Goal: Complete application form

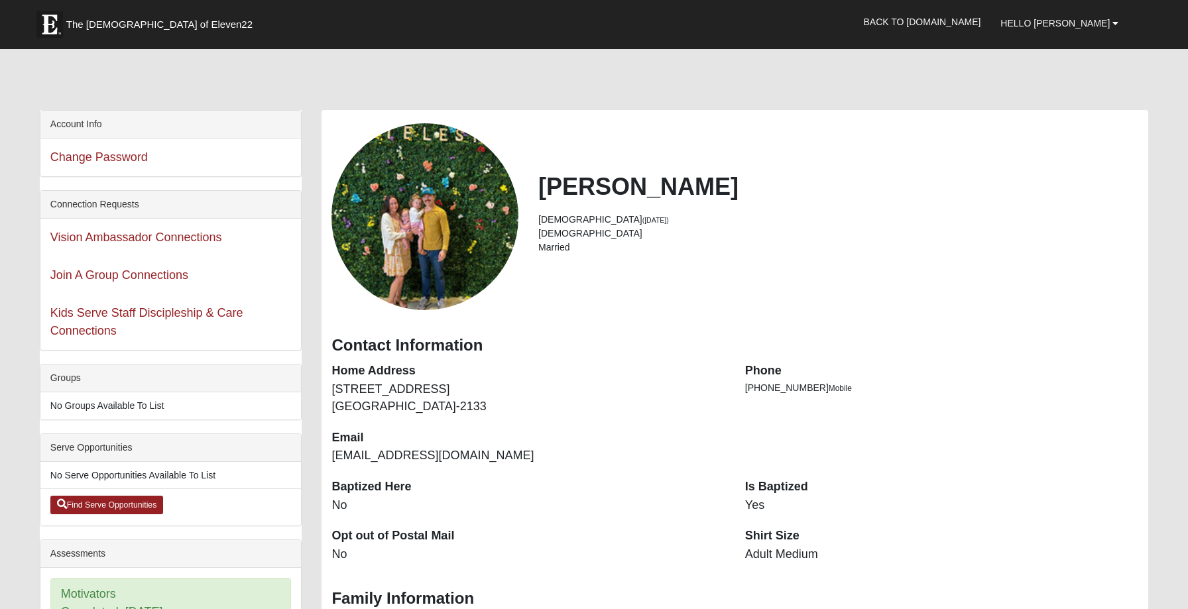
scroll to position [154, 0]
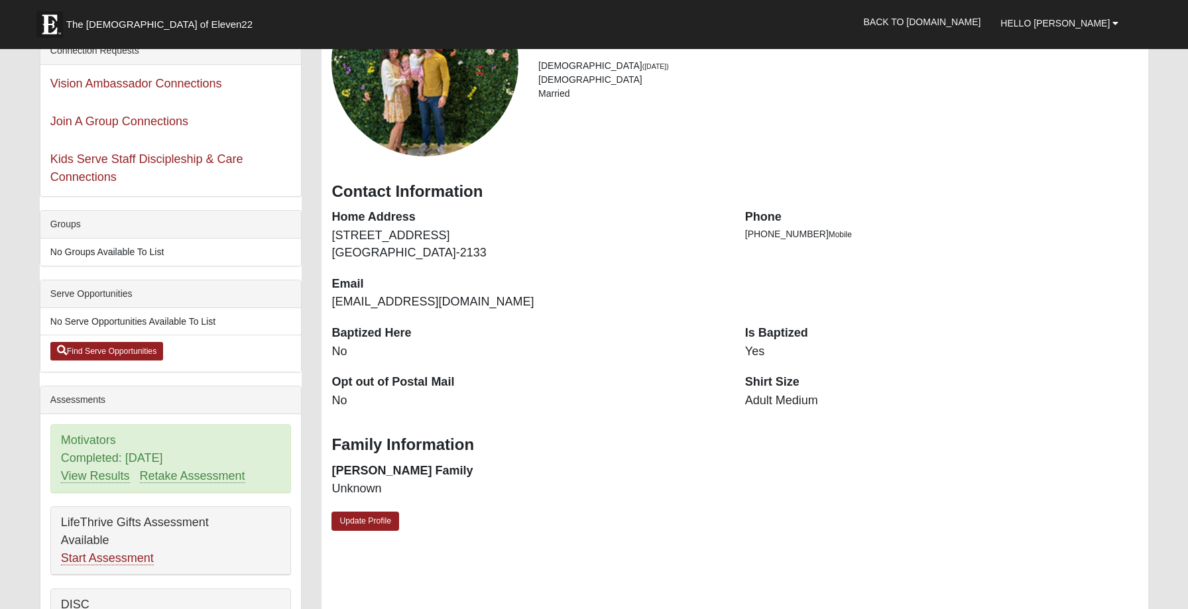
click at [717, 244] on dd "[STREET_ADDRESS]" at bounding box center [527, 244] width 393 height 34
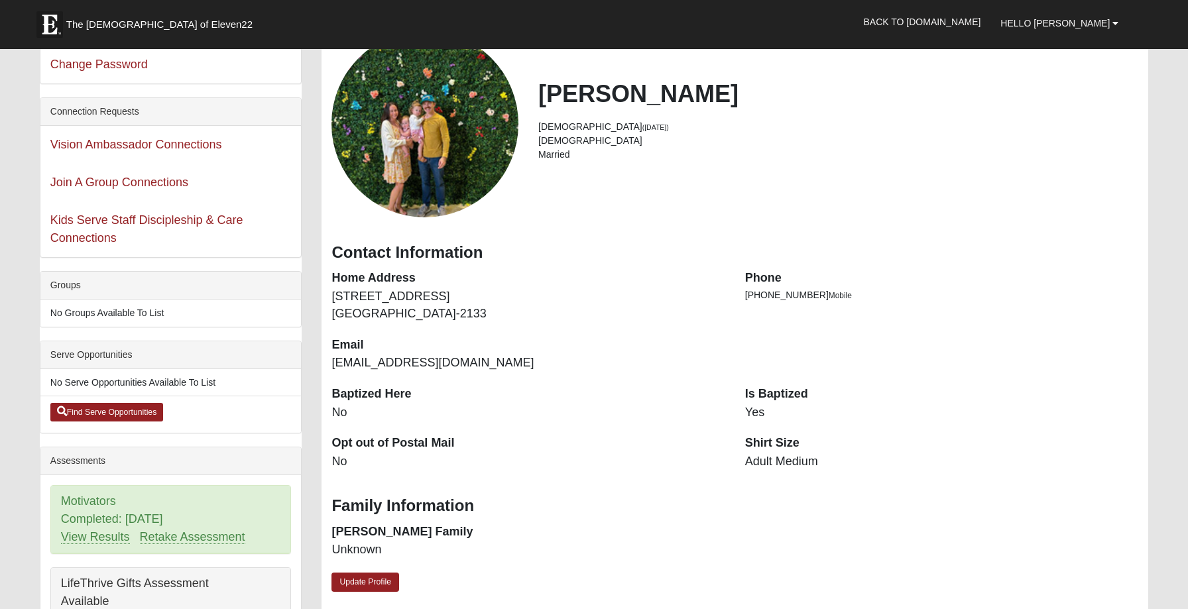
scroll to position [0, 0]
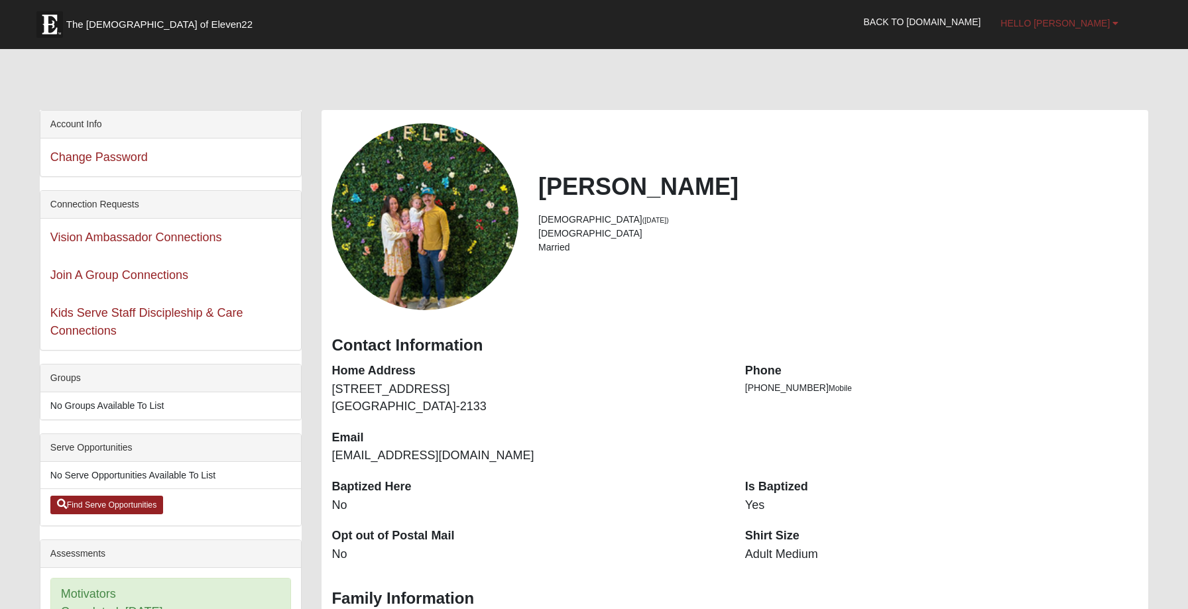
click at [1081, 23] on span "Hello [PERSON_NAME]" at bounding box center [1054, 23] width 109 height 11
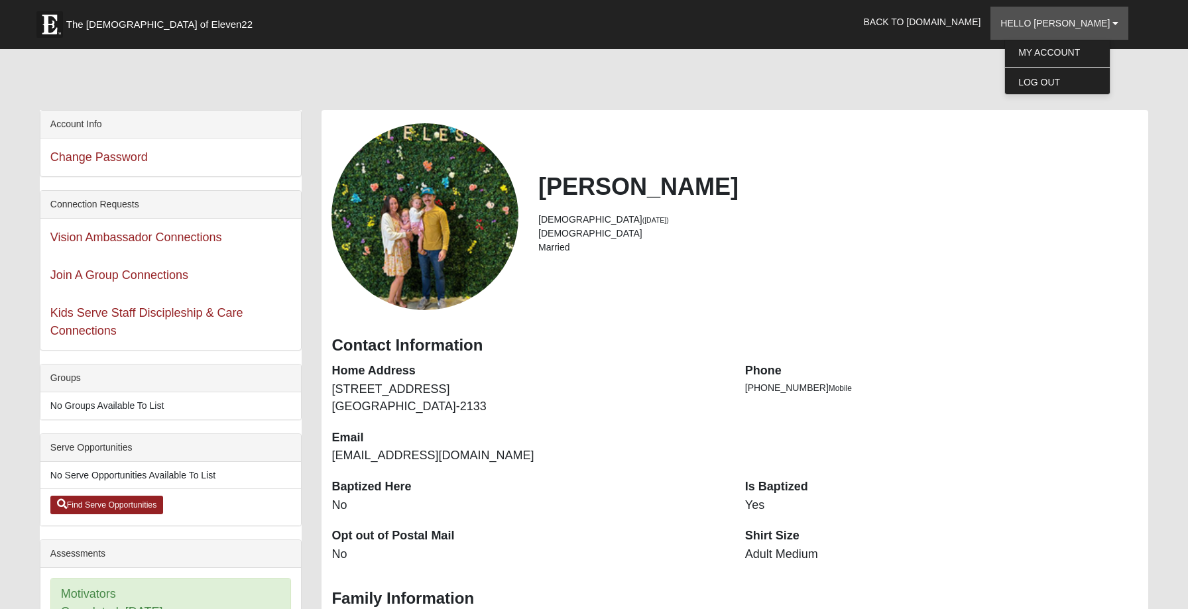
click at [903, 79] on div at bounding box center [594, 82] width 1109 height 56
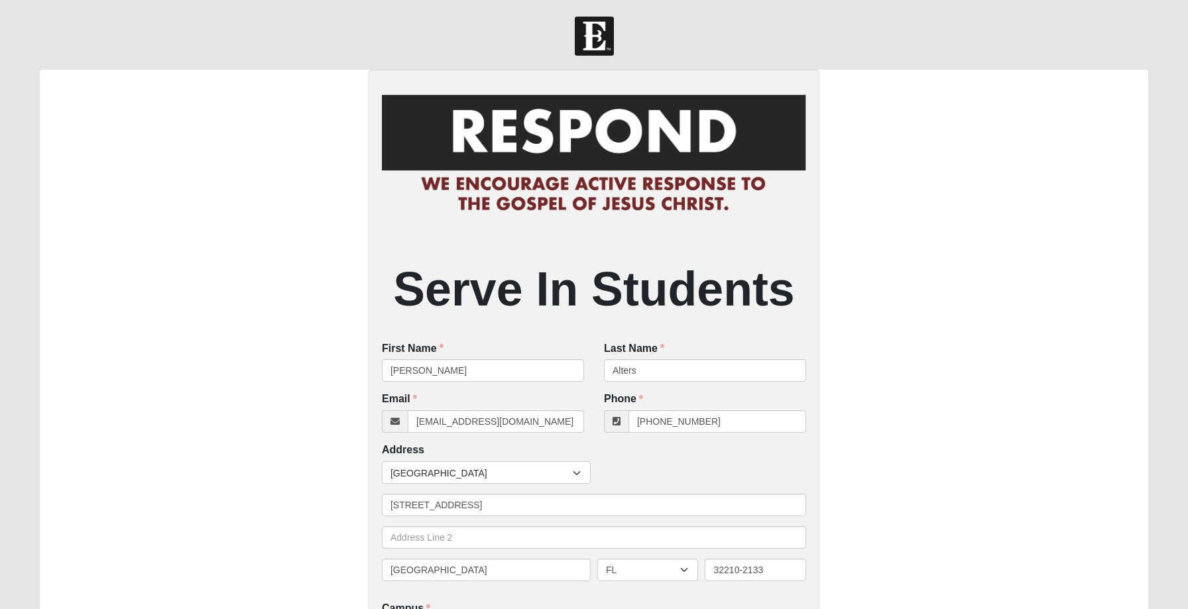
click at [854, 223] on div "Serve In Students First Name [PERSON_NAME] First Name is required. Last Name Al…" at bounding box center [594, 492] width 1109 height 844
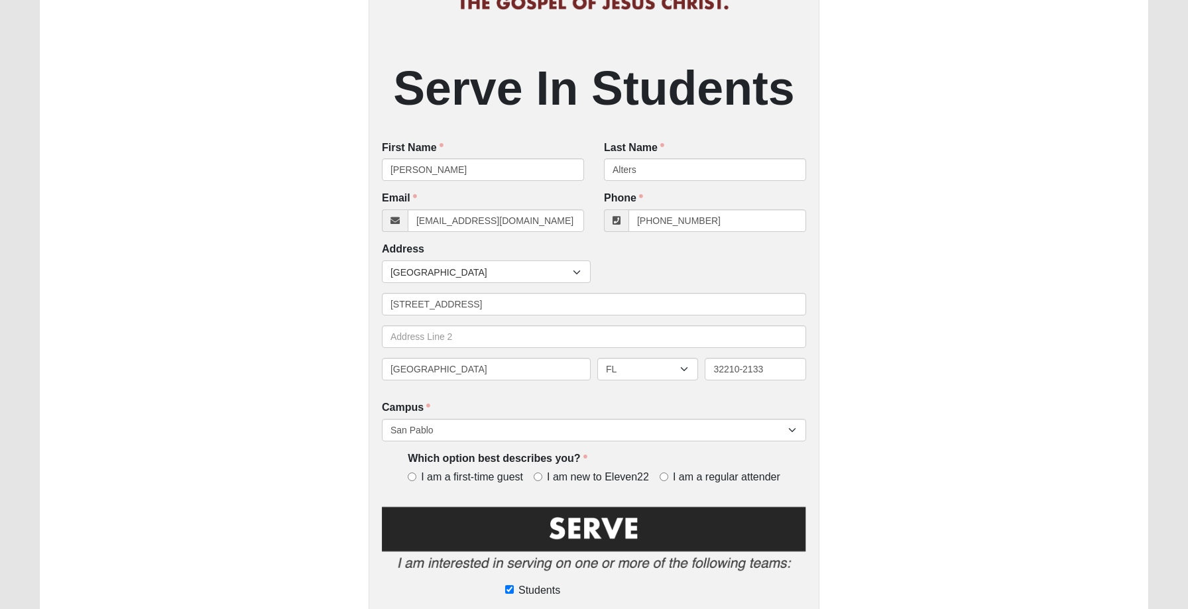
scroll to position [243, 0]
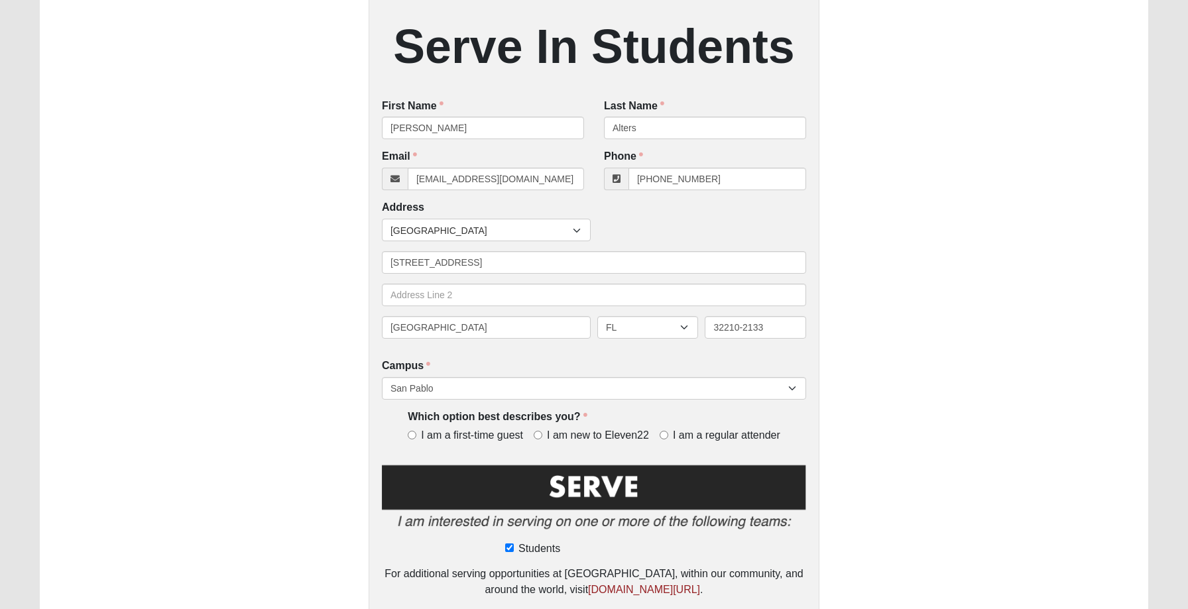
click at [670, 431] on label "I am a regular attender" at bounding box center [720, 435] width 121 height 15
click at [668, 431] on input "I am a regular attender" at bounding box center [664, 435] width 9 height 9
radio input "true"
click at [867, 406] on div "Serve In Students First Name [PERSON_NAME] First Name is required. Last Name Al…" at bounding box center [594, 249] width 1109 height 844
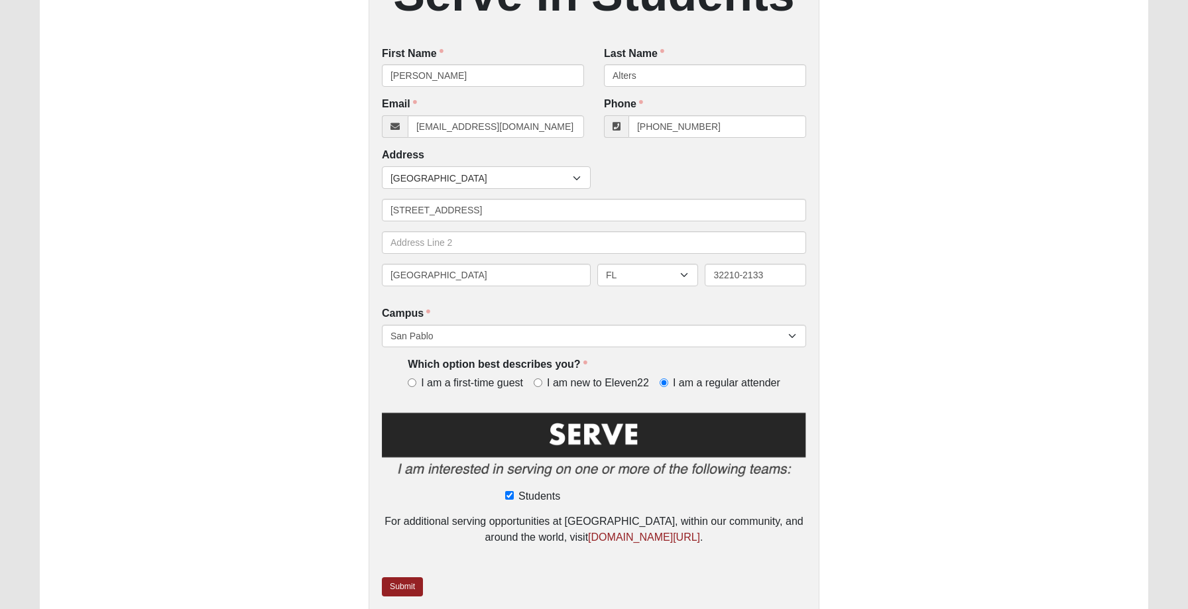
scroll to position [349, 0]
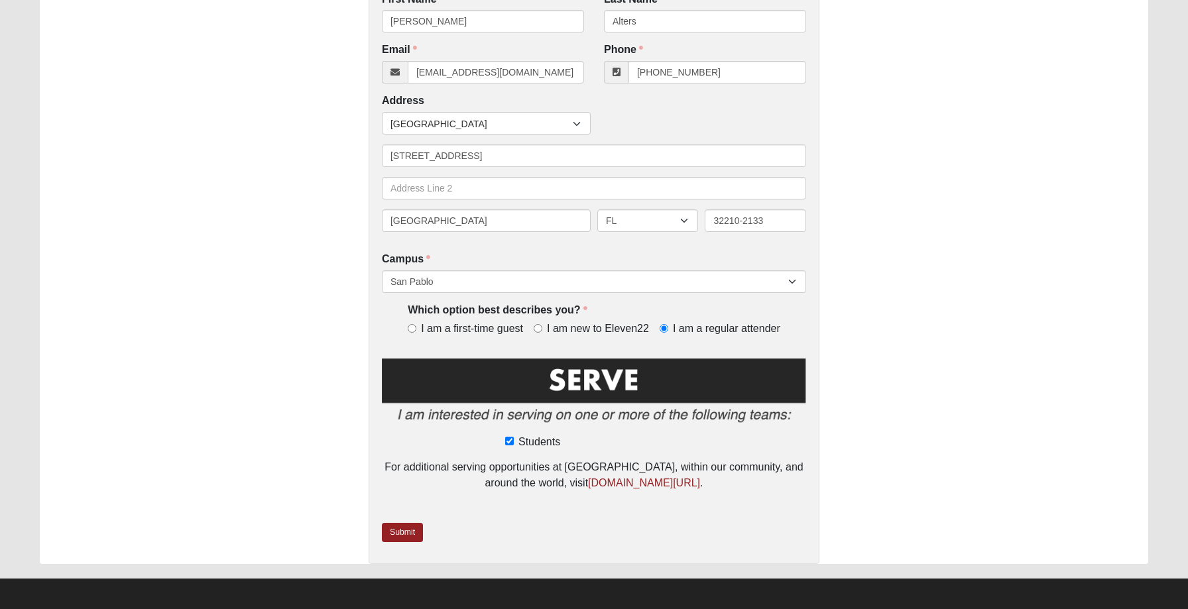
click at [563, 373] on img at bounding box center [594, 394] width 424 height 76
click at [410, 532] on link "Submit" at bounding box center [402, 532] width 41 height 19
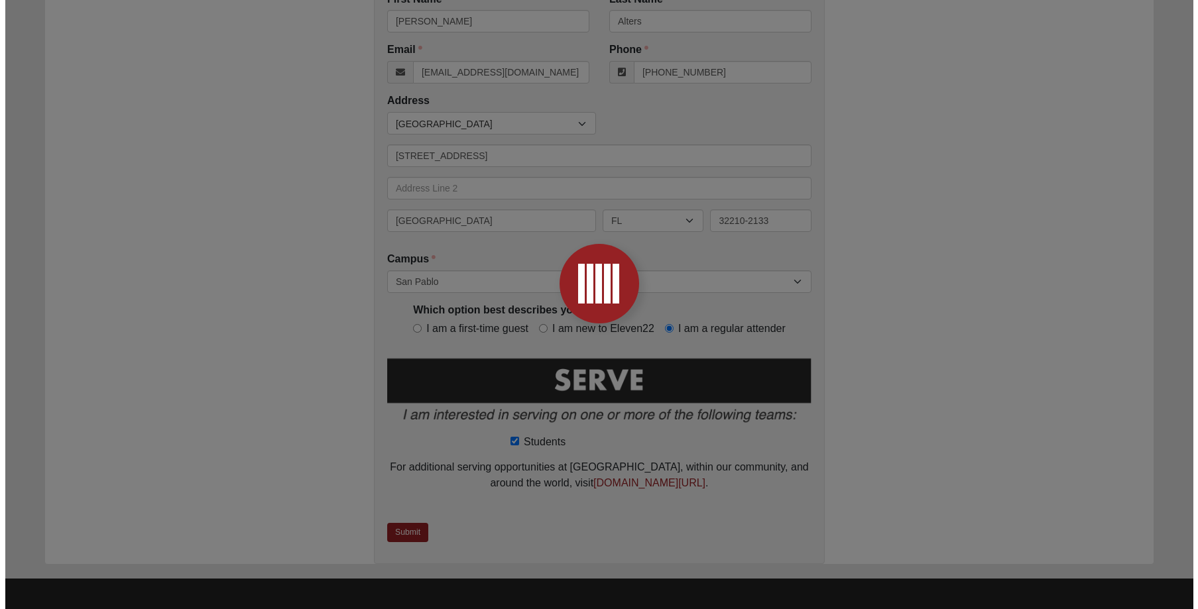
scroll to position [0, 0]
